Goal: Task Accomplishment & Management: Manage account settings

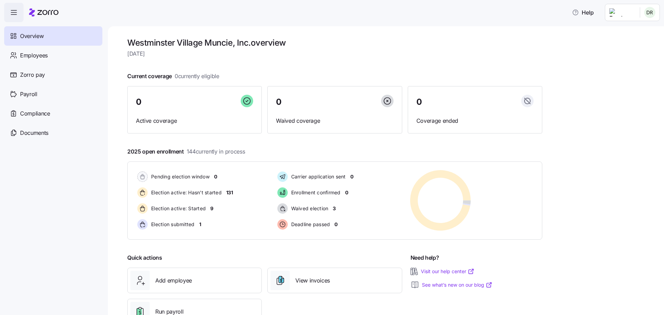
click at [649, 15] on html "Help Overview Employees Zorro pay Payroll Compliance Documents Westminster Vill…" at bounding box center [332, 155] width 664 height 311
click at [652, 14] on html "Help Overview Employees Zorro pay Payroll Compliance Documents Westminster Vill…" at bounding box center [332, 155] width 664 height 311
click at [651, 14] on html "Help Overview Employees Zorro pay Payroll Compliance Documents Westminster Vill…" at bounding box center [332, 155] width 664 height 311
click at [638, 29] on div "My settings" at bounding box center [626, 31] width 36 height 8
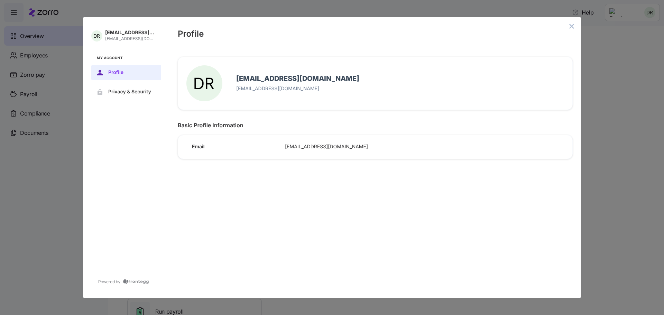
click at [575, 26] on button "close admin-box" at bounding box center [572, 26] width 10 height 10
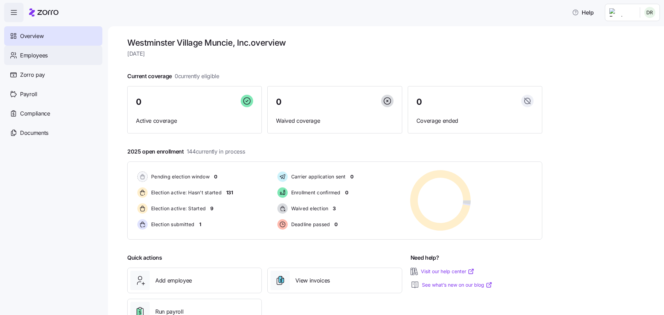
click at [49, 54] on div "Employees" at bounding box center [53, 55] width 98 height 19
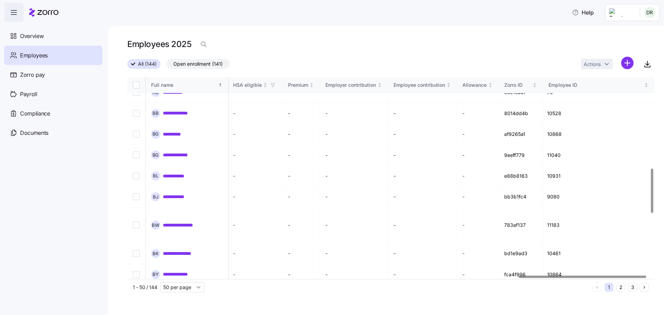
scroll to position [415, 1627]
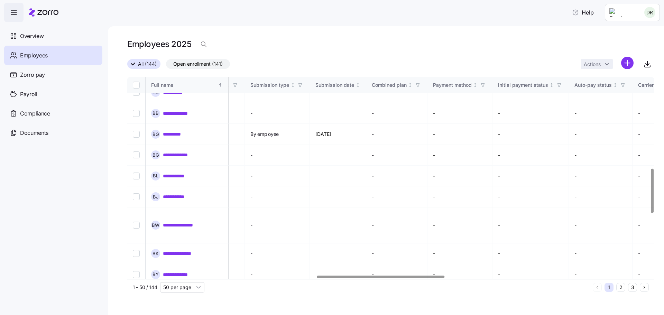
click at [430, 278] on div at bounding box center [381, 277] width 128 height 2
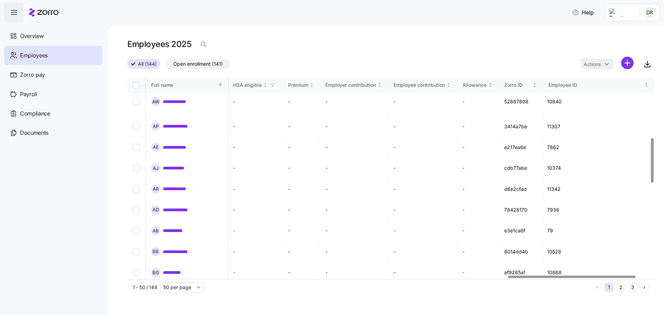
scroll to position [277, 1627]
click at [650, 276] on div at bounding box center [586, 277] width 128 height 2
drag, startPoint x: 562, startPoint y: 279, endPoint x: 476, endPoint y: 290, distance: 86.1
click at [476, 290] on div "1 - 50 / 144 50 per page 1 2 3" at bounding box center [390, 287] width 527 height 16
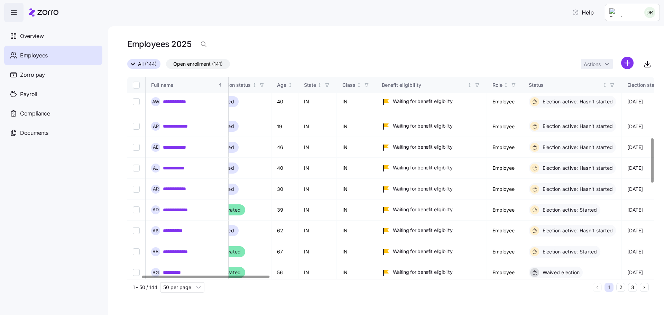
scroll to position [277, 0]
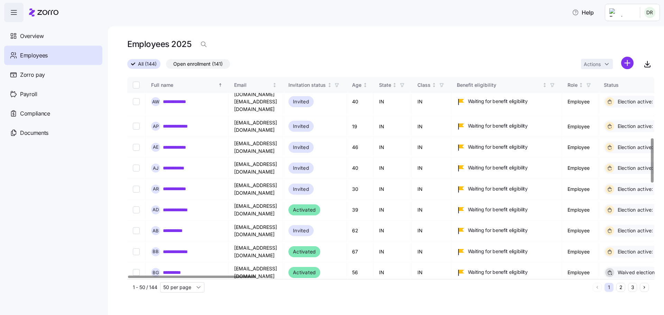
click at [128, 278] on div at bounding box center [192, 277] width 128 height 2
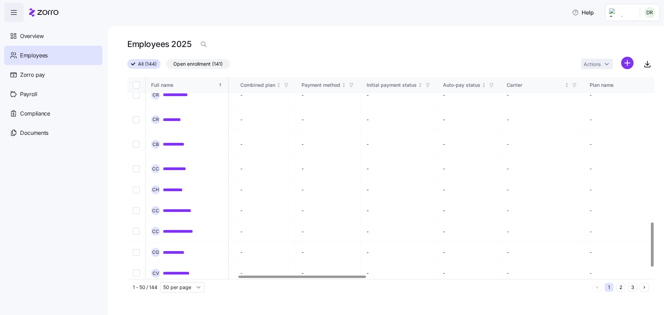
scroll to position [661, 0]
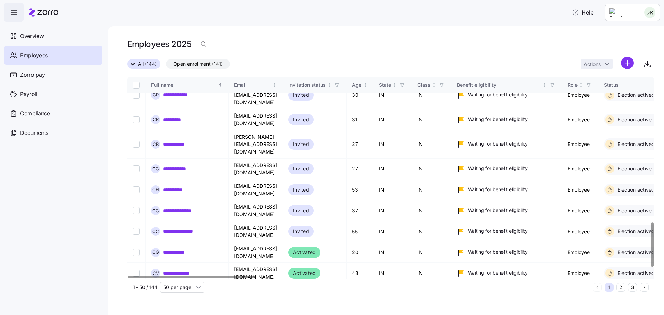
click at [128, 278] on div at bounding box center [192, 277] width 128 height 2
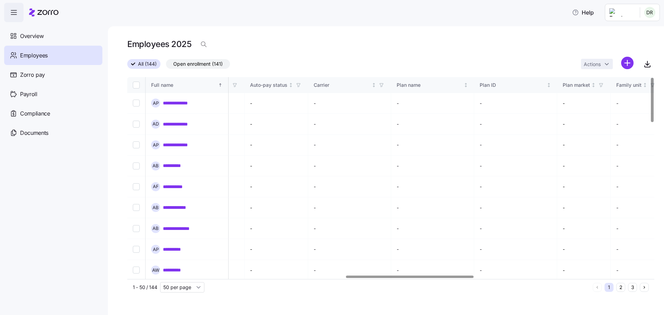
scroll to position [0, 0]
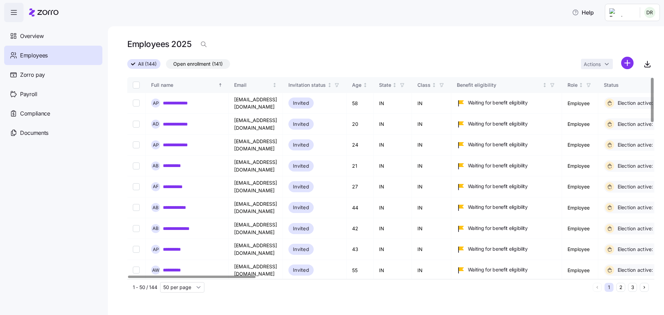
click at [128, 278] on div at bounding box center [192, 277] width 128 height 2
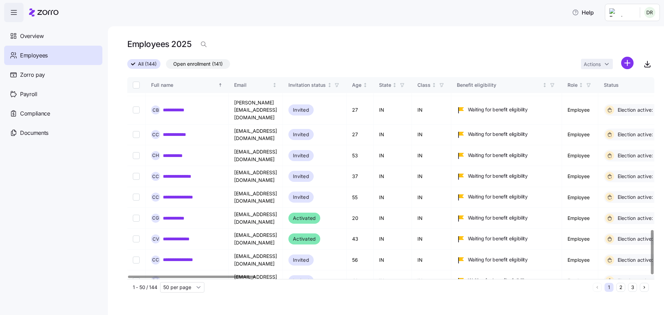
scroll to position [695, 0]
click at [621, 288] on button "2" at bounding box center [620, 287] width 9 height 9
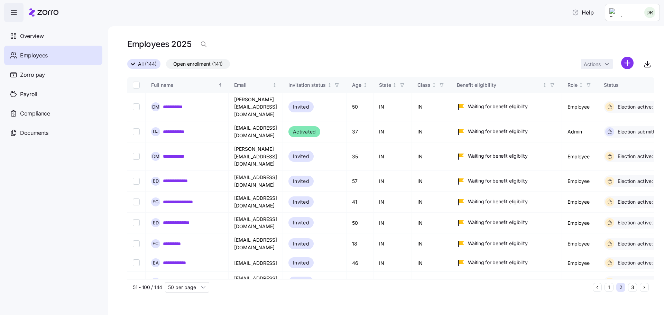
click at [643, 288] on icon "Next page" at bounding box center [644, 287] width 5 height 5
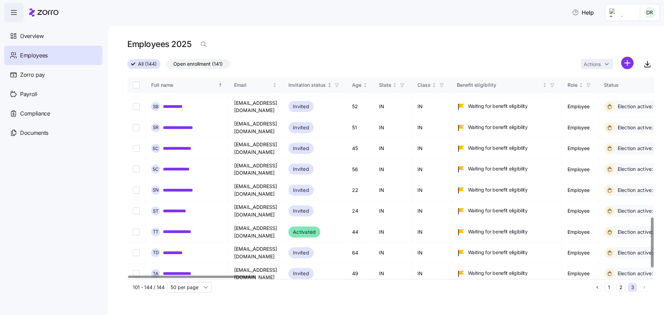
scroll to position [555, 0]
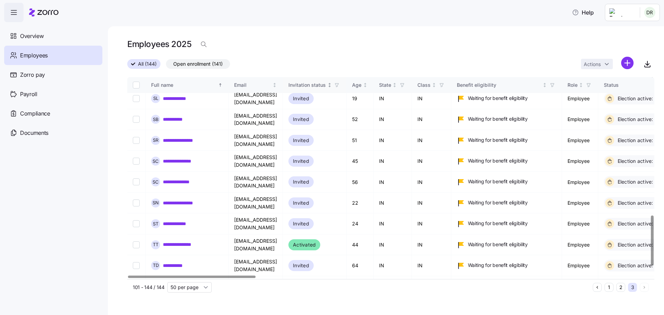
click at [326, 81] on div "Invitation status" at bounding box center [306, 85] width 37 height 8
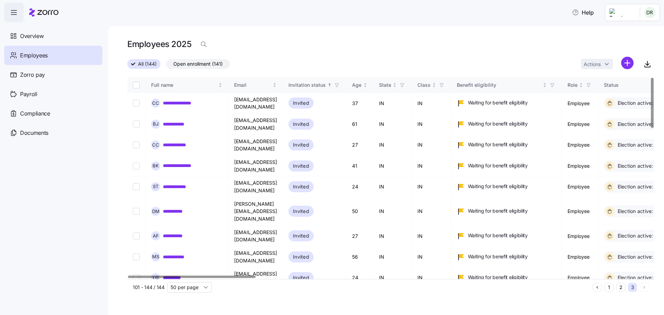
click at [608, 285] on button "1" at bounding box center [608, 287] width 9 height 9
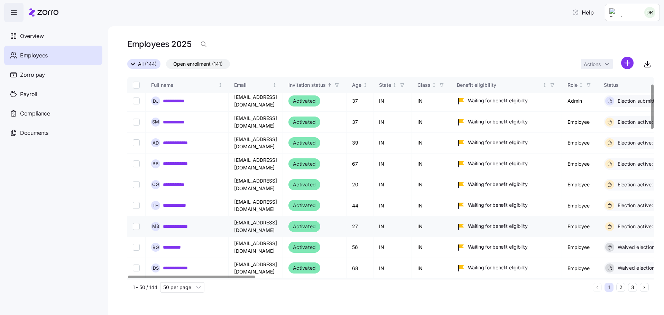
scroll to position [35, 0]
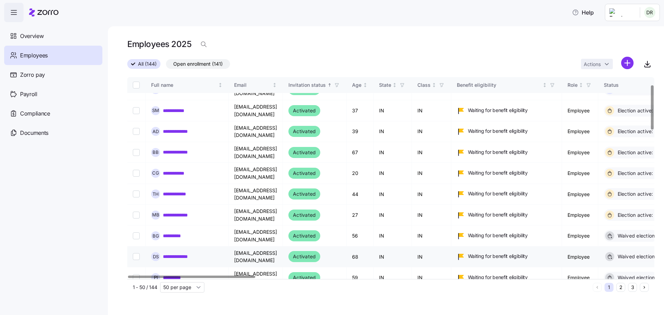
click at [184, 253] on link "**********" at bounding box center [182, 256] width 38 height 7
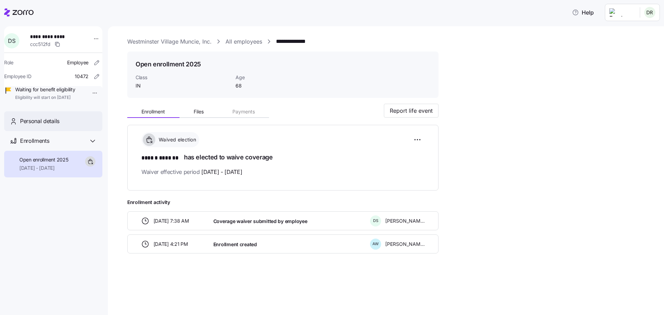
click at [55, 125] on span "Personal details" at bounding box center [39, 121] width 39 height 9
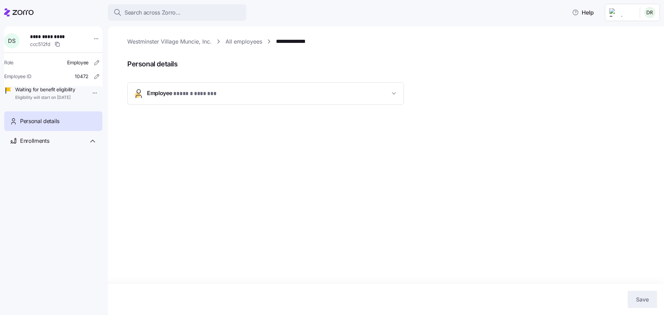
click at [392, 94] on icon "button" at bounding box center [393, 93] width 7 height 7
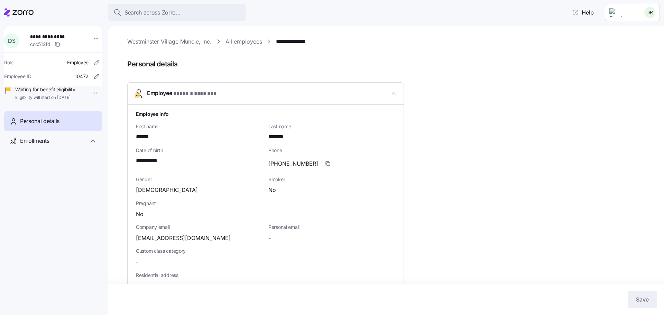
click at [147, 187] on span "Male" at bounding box center [167, 190] width 62 height 9
click at [280, 185] on div "Smoker No" at bounding box center [331, 185] width 127 height 18
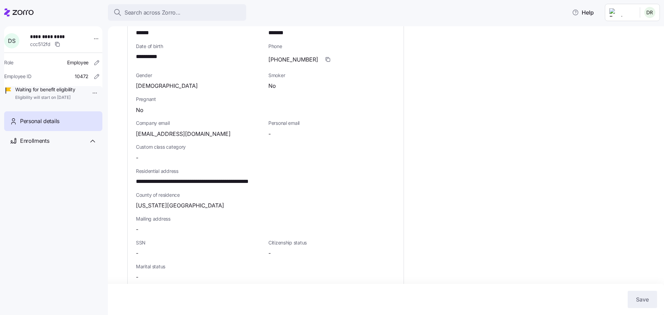
scroll to position [69, 0]
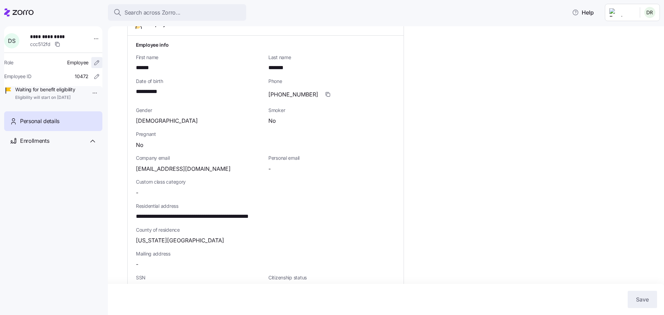
click at [93, 65] on icon "button" at bounding box center [96, 62] width 7 height 7
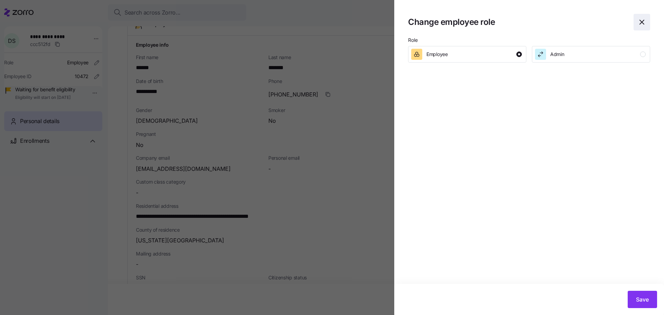
click at [644, 22] on icon "button" at bounding box center [642, 22] width 8 height 8
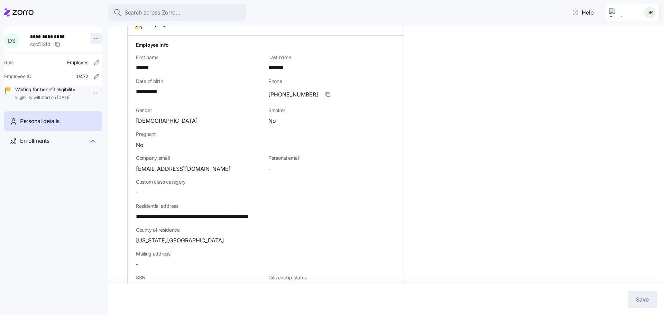
click at [93, 38] on html "**********" at bounding box center [332, 155] width 664 height 311
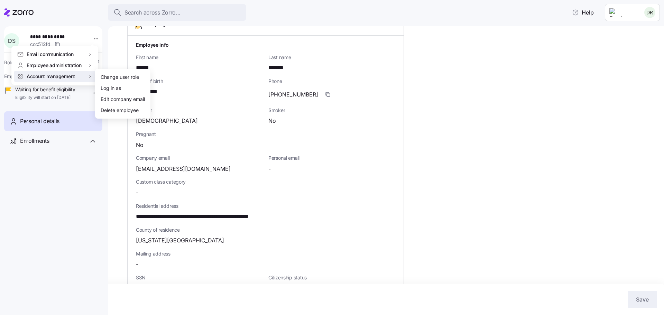
click at [536, 102] on html "**********" at bounding box center [332, 155] width 664 height 311
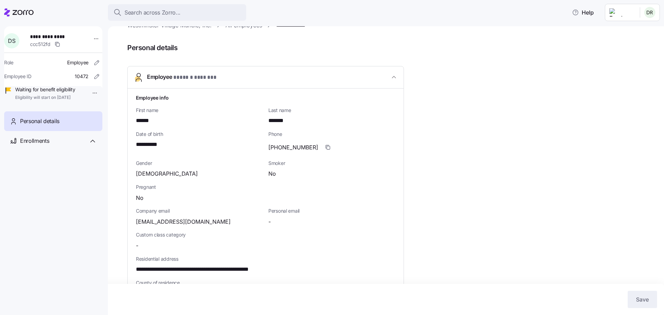
scroll to position [0, 0]
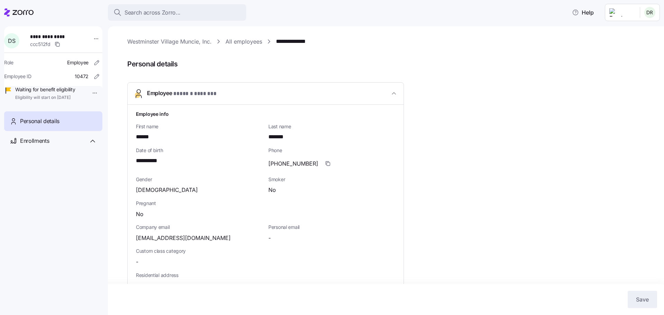
click at [250, 43] on link "All employees" at bounding box center [243, 41] width 37 height 9
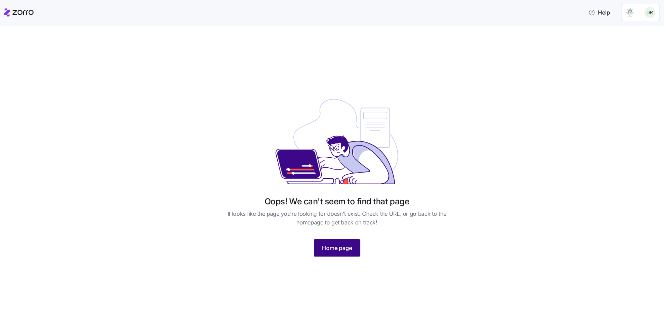
click at [352, 244] on span "Home page" at bounding box center [337, 248] width 30 height 8
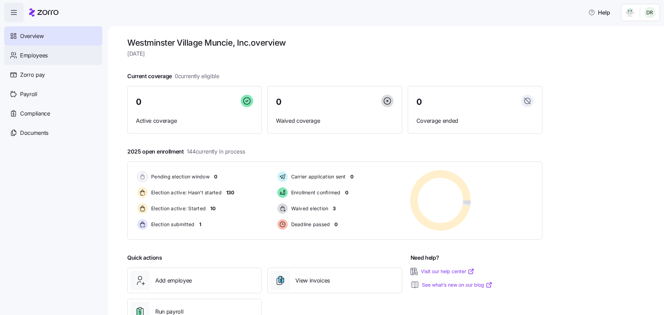
click at [33, 59] on span "Employees" at bounding box center [34, 55] width 28 height 9
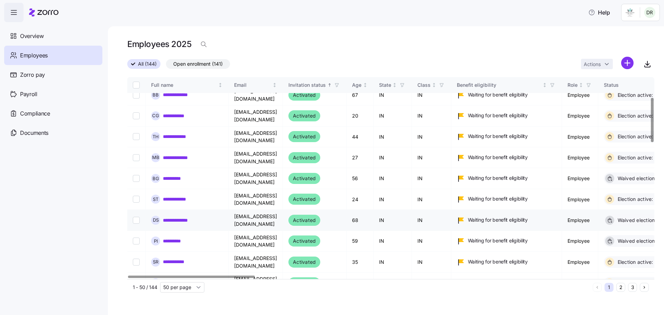
scroll to position [104, 0]
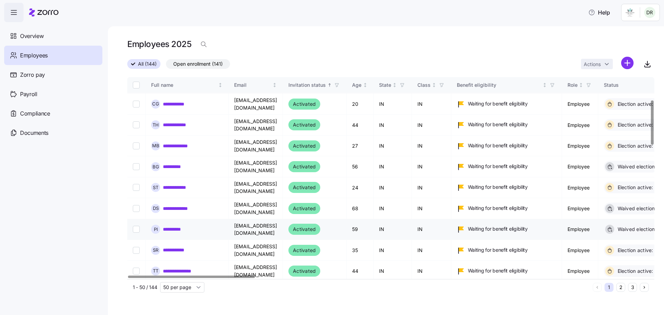
click at [175, 226] on link "**********" at bounding box center [175, 229] width 25 height 7
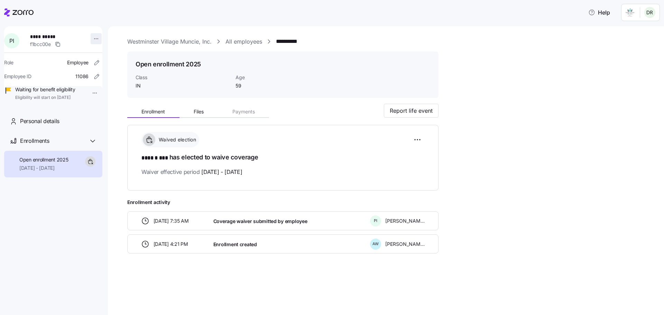
click at [94, 37] on html "**********" at bounding box center [332, 155] width 664 height 311
click at [506, 138] on html "**********" at bounding box center [332, 155] width 664 height 311
click at [93, 61] on icon "button" at bounding box center [96, 62] width 7 height 7
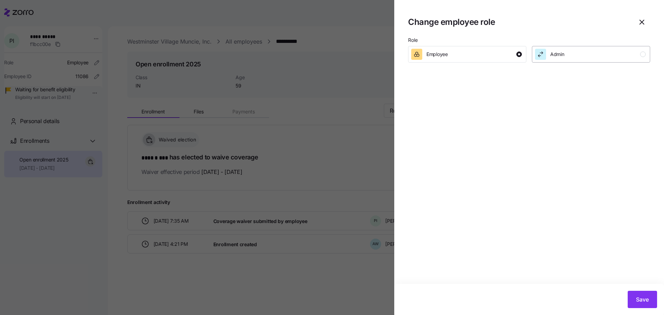
click at [644, 54] on div "button" at bounding box center [643, 55] width 6 height 6
click at [635, 298] on button "Save" at bounding box center [641, 299] width 29 height 17
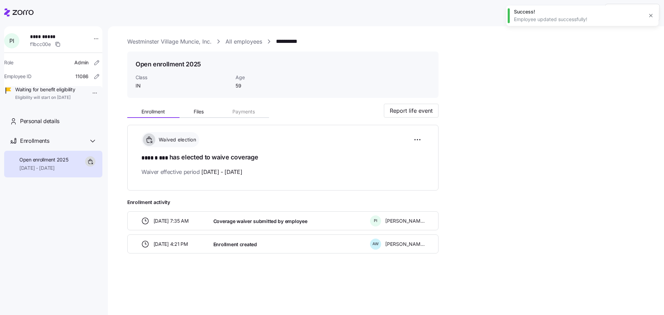
click at [651, 16] on icon "button" at bounding box center [650, 15] width 3 height 3
click at [649, 11] on html "**********" at bounding box center [332, 155] width 664 height 311
click at [641, 57] on div "Log out" at bounding box center [631, 53] width 51 height 11
